Goal: Task Accomplishment & Management: Use online tool/utility

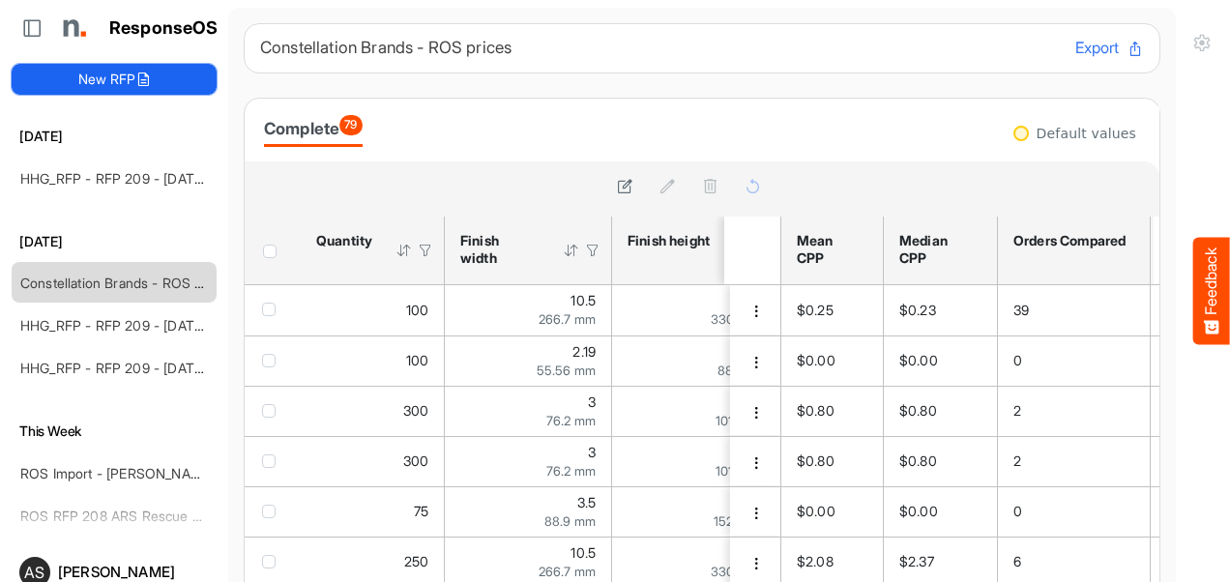
click at [125, 78] on button "New RFP" at bounding box center [114, 79] width 205 height 31
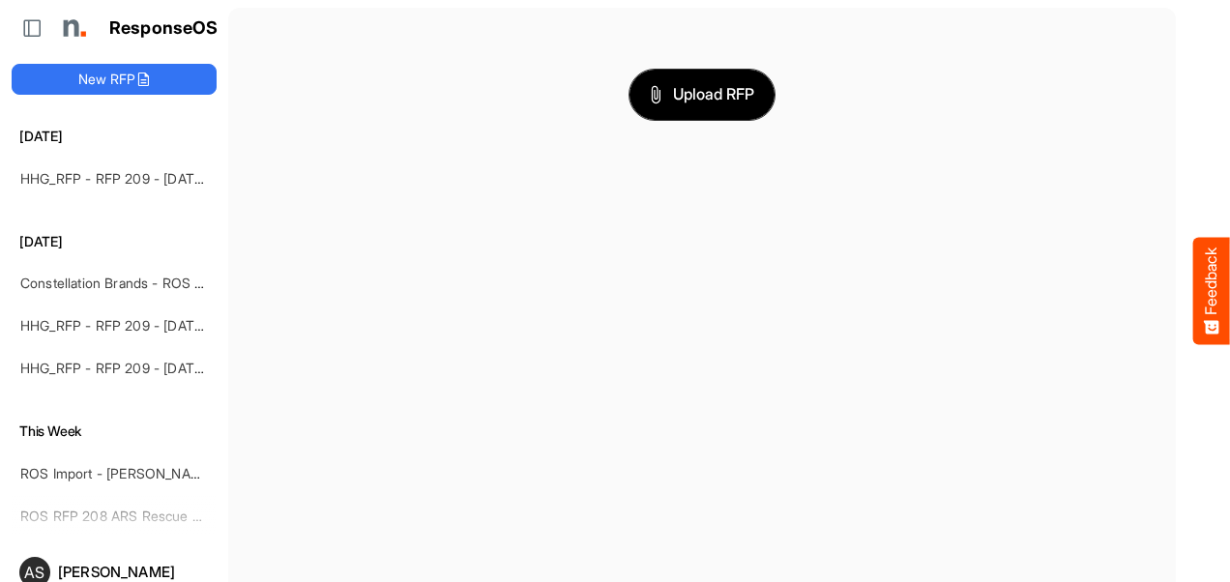
click at [689, 97] on span "Upload RFP" at bounding box center [702, 94] width 104 height 25
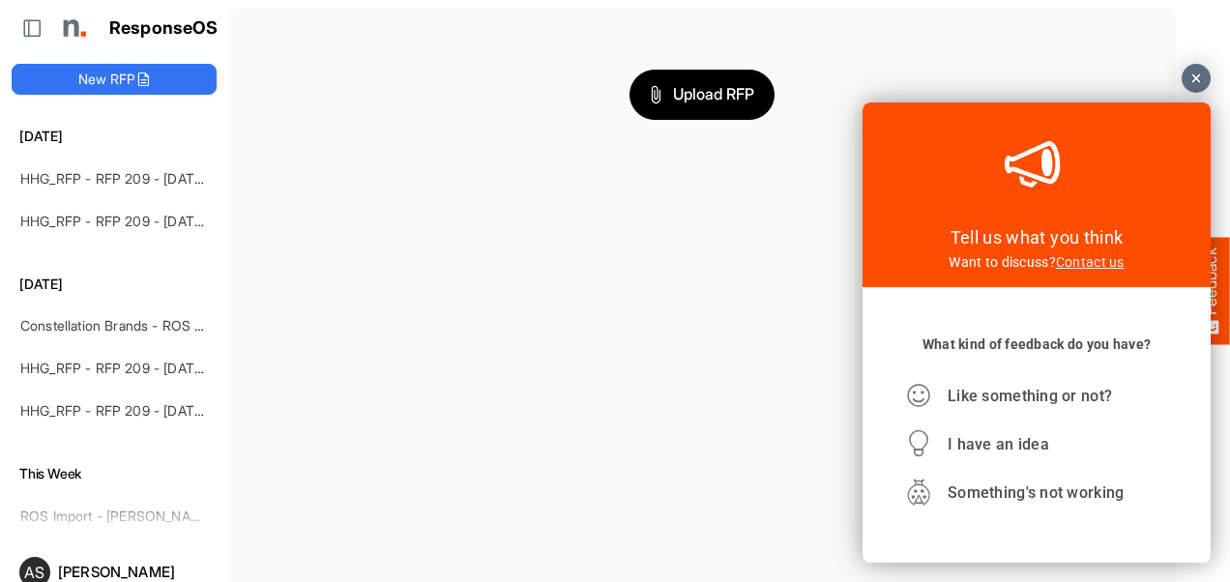
click at [1089, 267] on link "Contact us" at bounding box center [1090, 261] width 69 height 15
